Goal: Navigation & Orientation: Find specific page/section

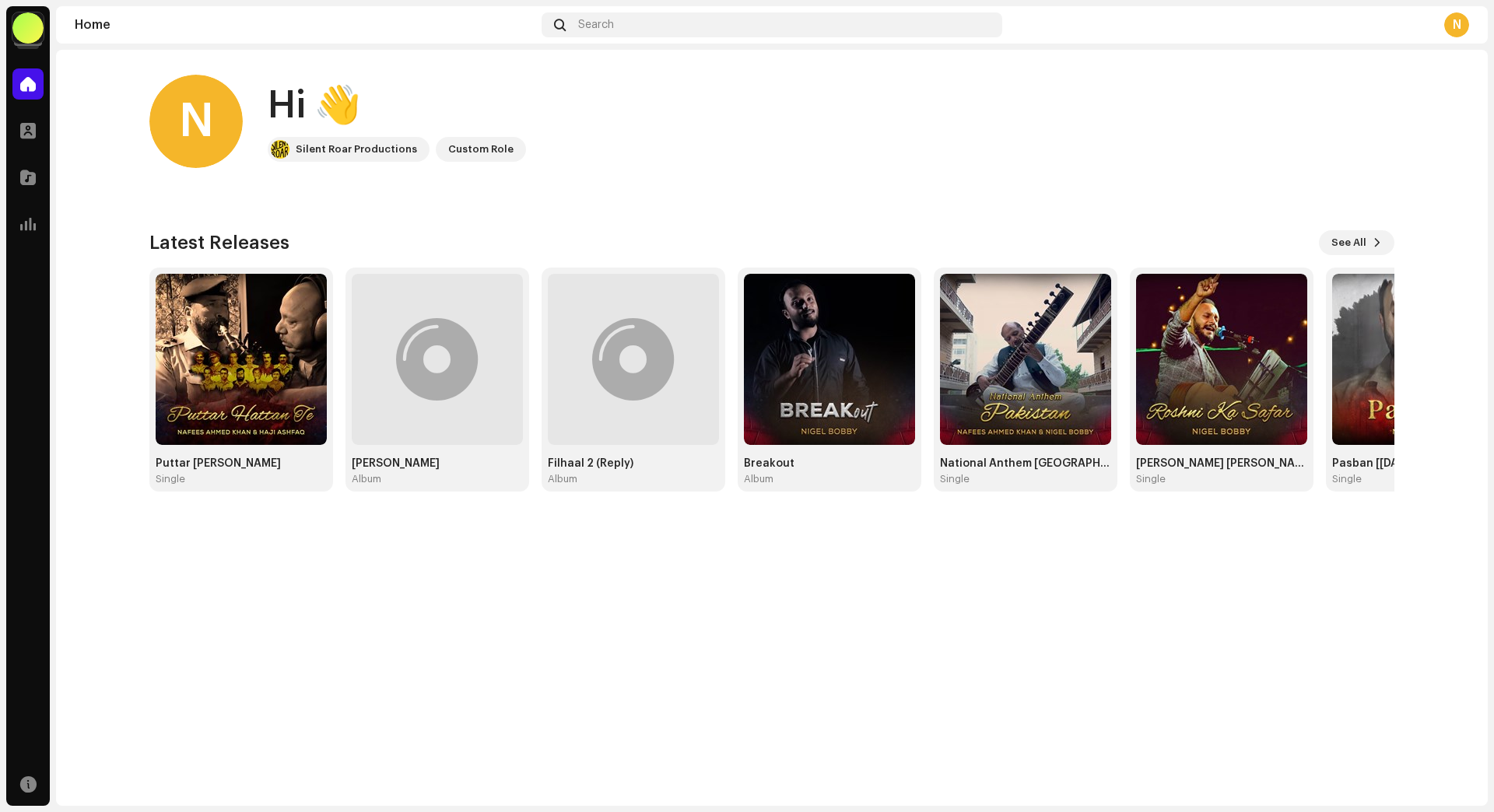
click at [34, 29] on div at bounding box center [28, 28] width 31 height 31
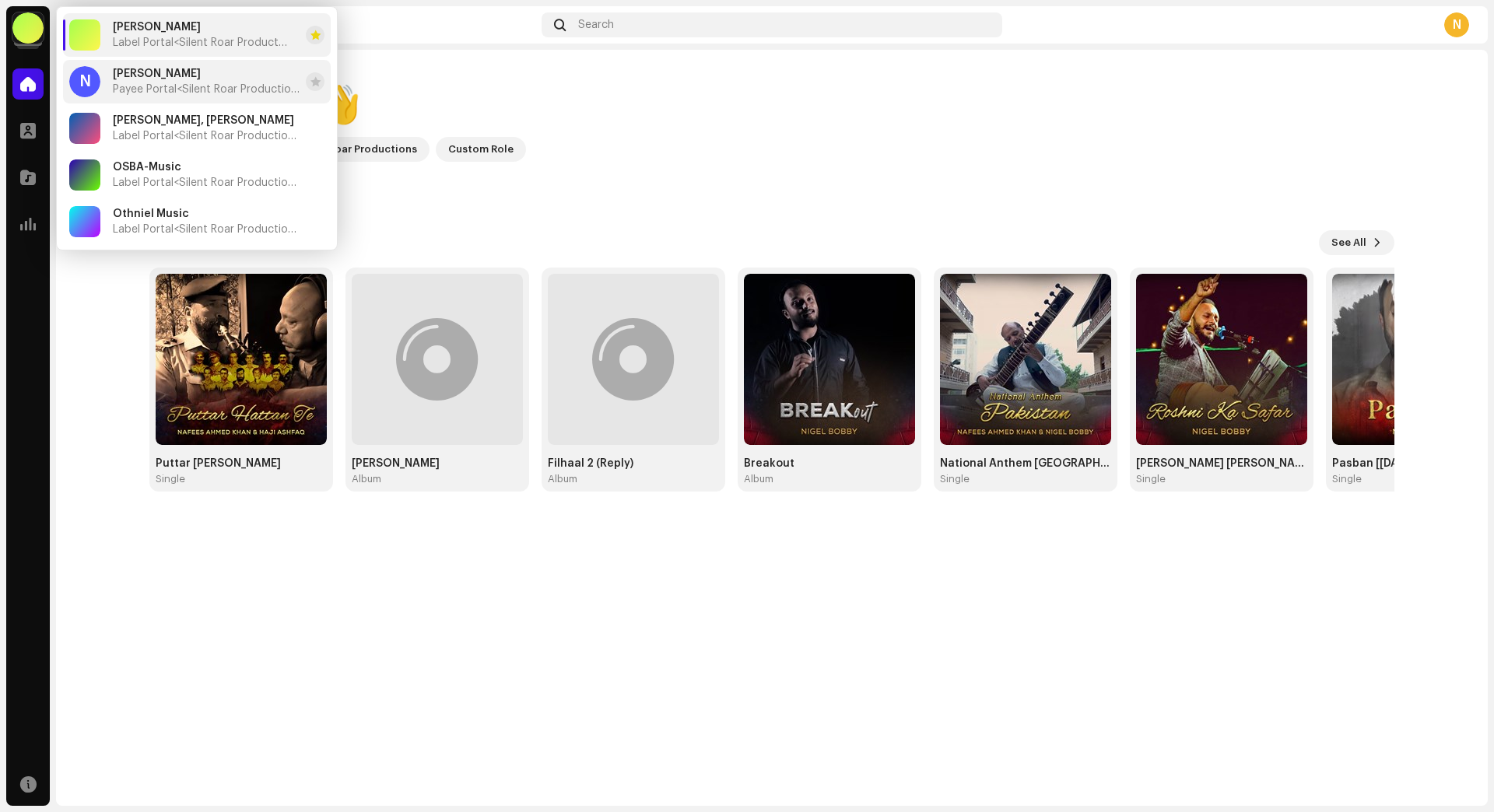
click at [168, 79] on span "[PERSON_NAME]" at bounding box center [157, 73] width 88 height 12
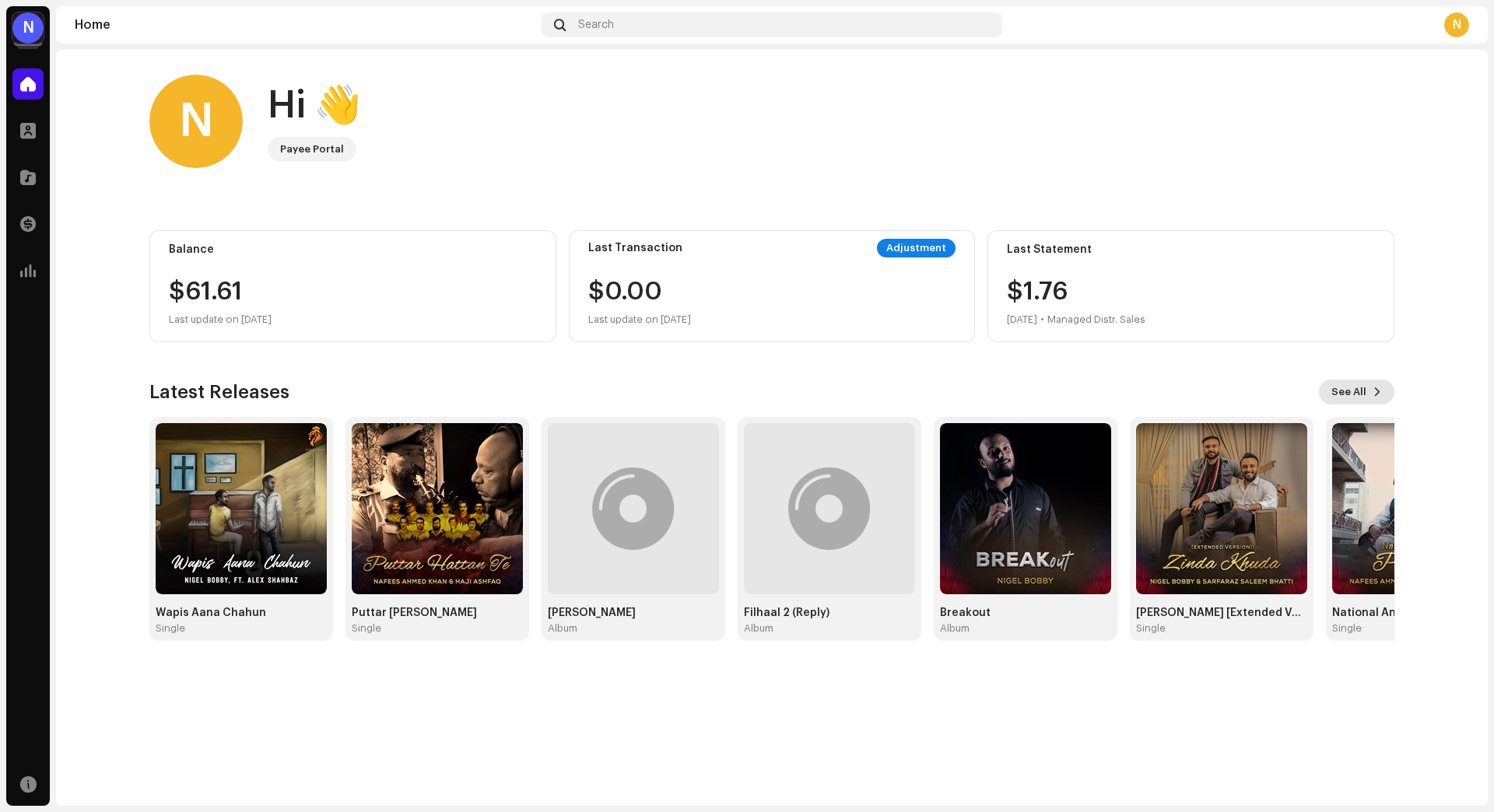
click at [1360, 396] on span "See All" at bounding box center [1349, 392] width 35 height 31
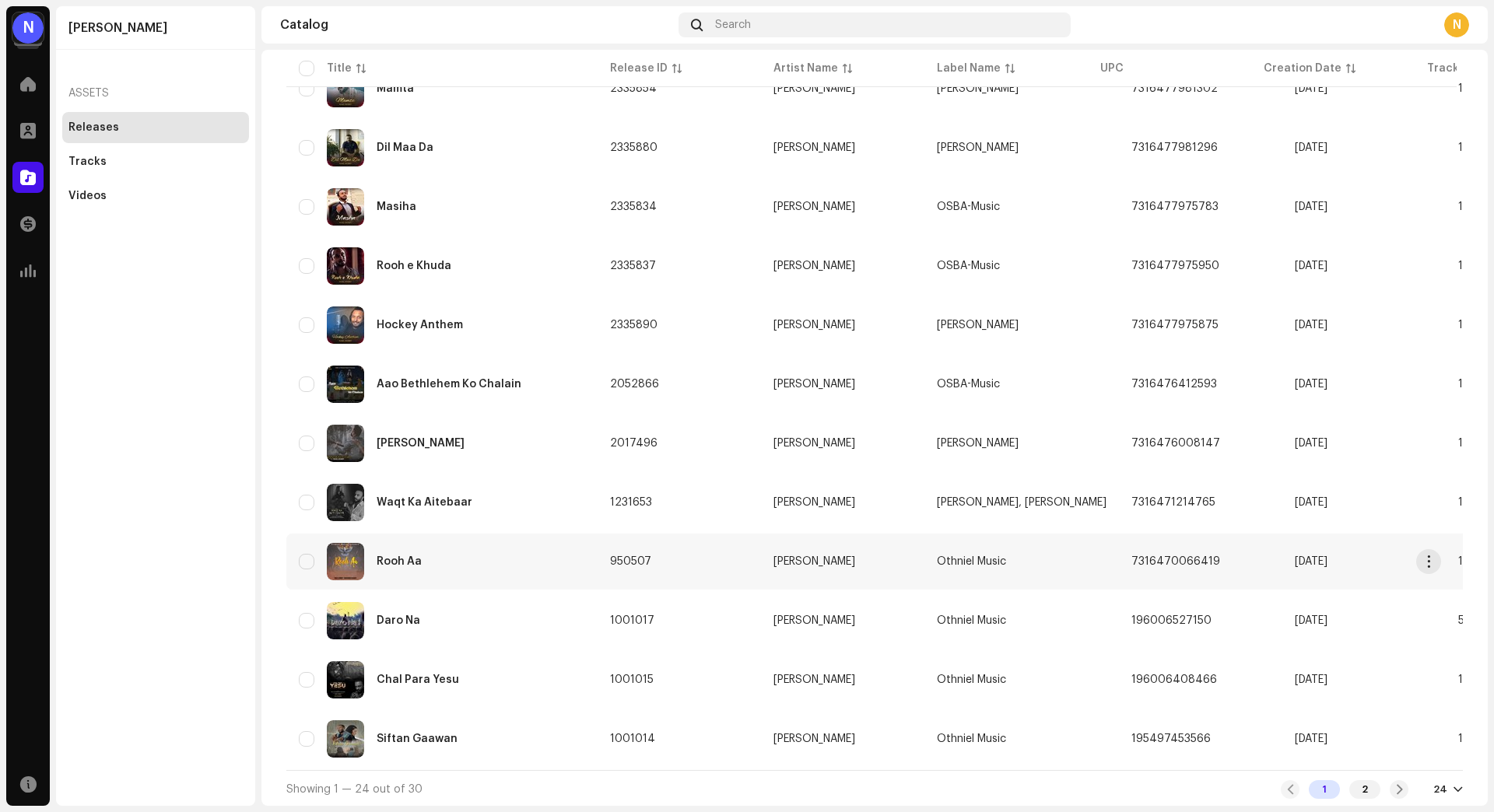
scroll to position [895, 0]
